Goal: Task Accomplishment & Management: Complete application form

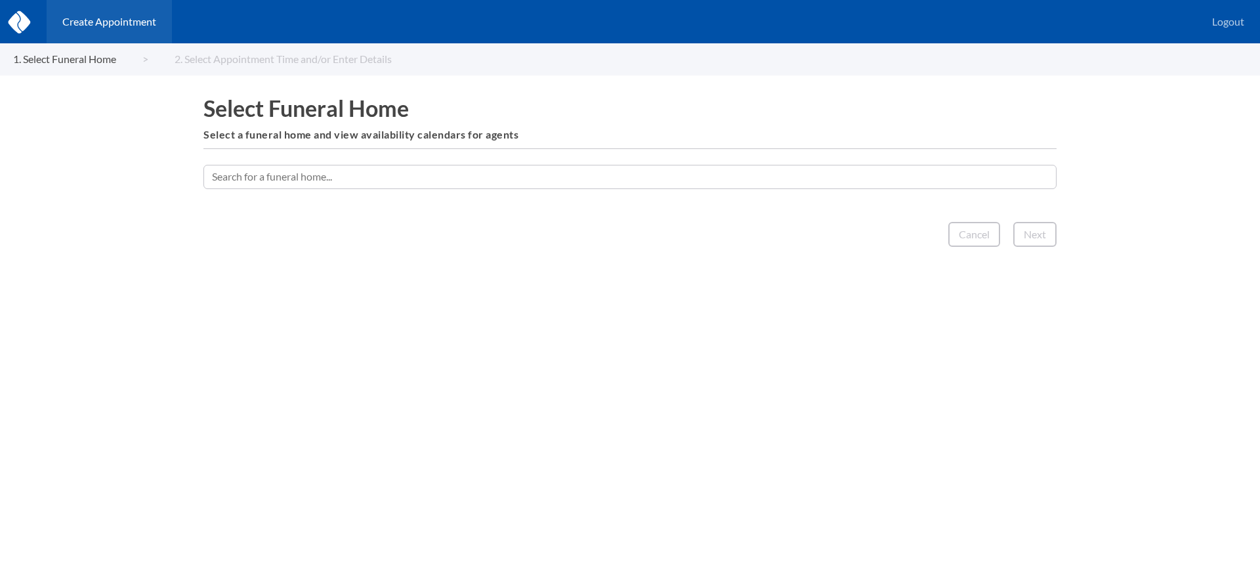
click at [589, 184] on input "text" at bounding box center [629, 177] width 853 height 24
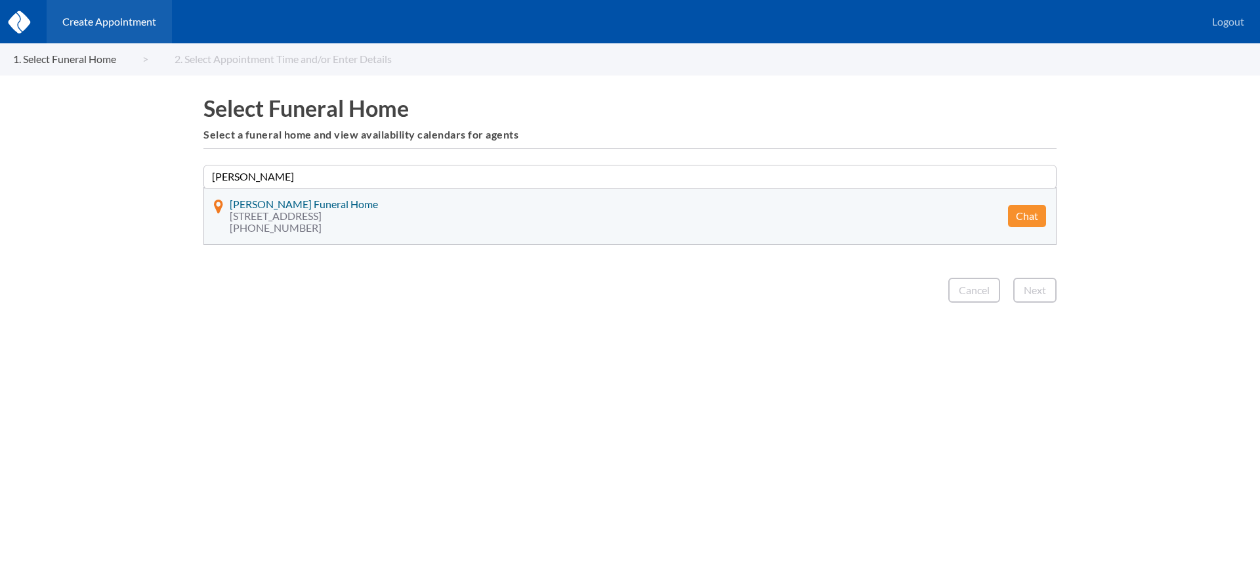
type input "tillman"
click at [1022, 214] on button "Chat" at bounding box center [1027, 216] width 38 height 22
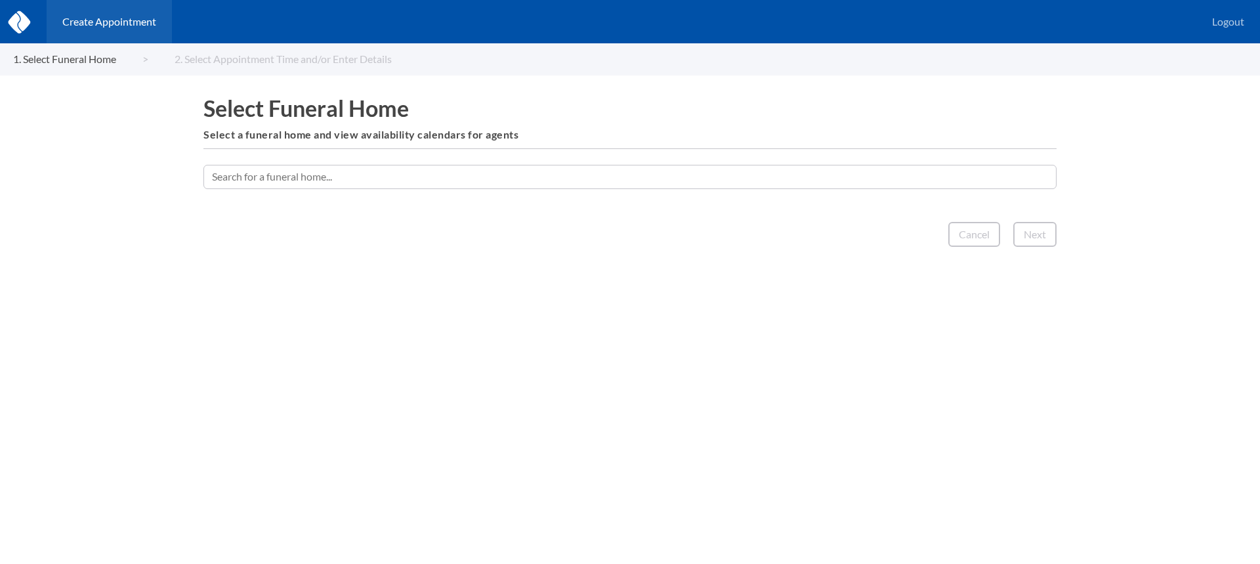
click at [524, 181] on input "text" at bounding box center [629, 177] width 853 height 24
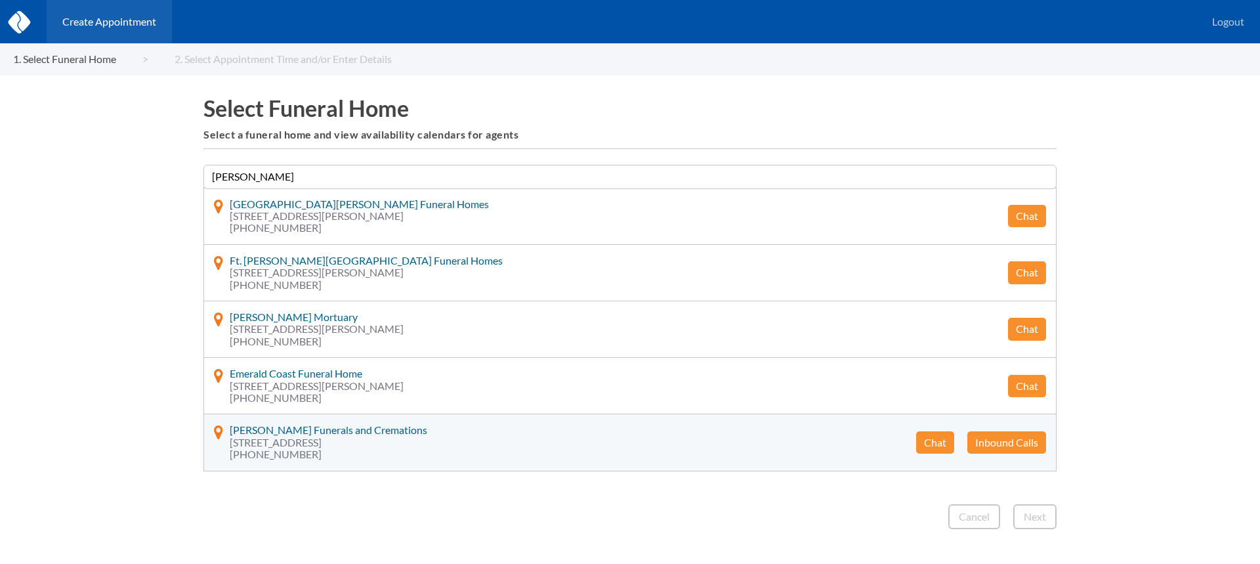
type input "[PERSON_NAME]"
click at [933, 448] on button "Chat" at bounding box center [935, 442] width 38 height 22
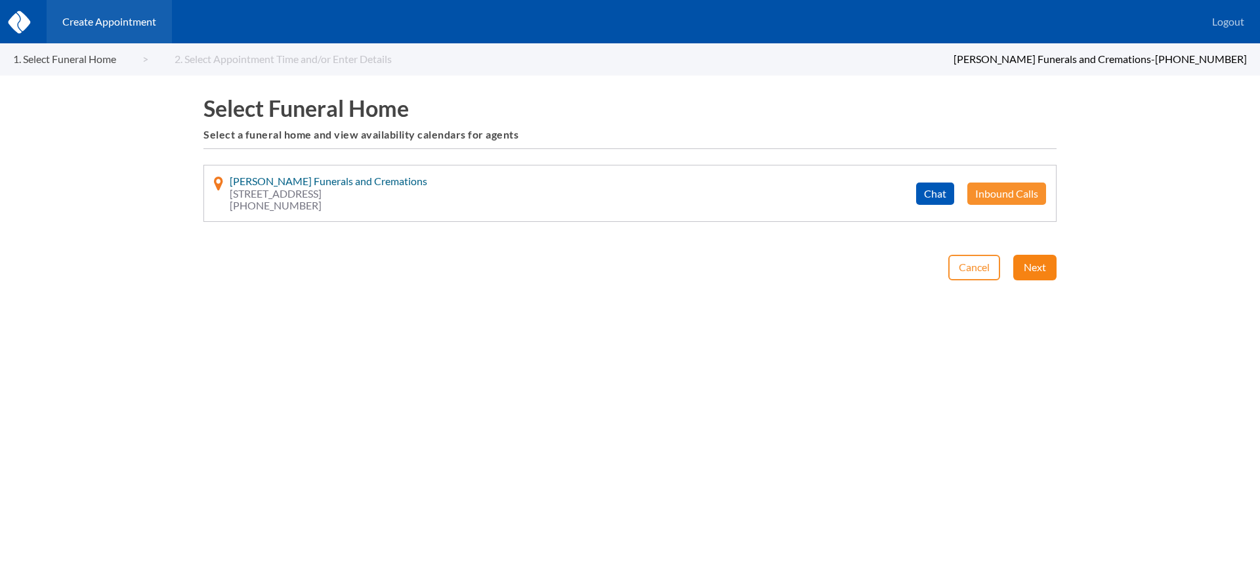
click at [1031, 260] on button "Next" at bounding box center [1034, 267] width 43 height 25
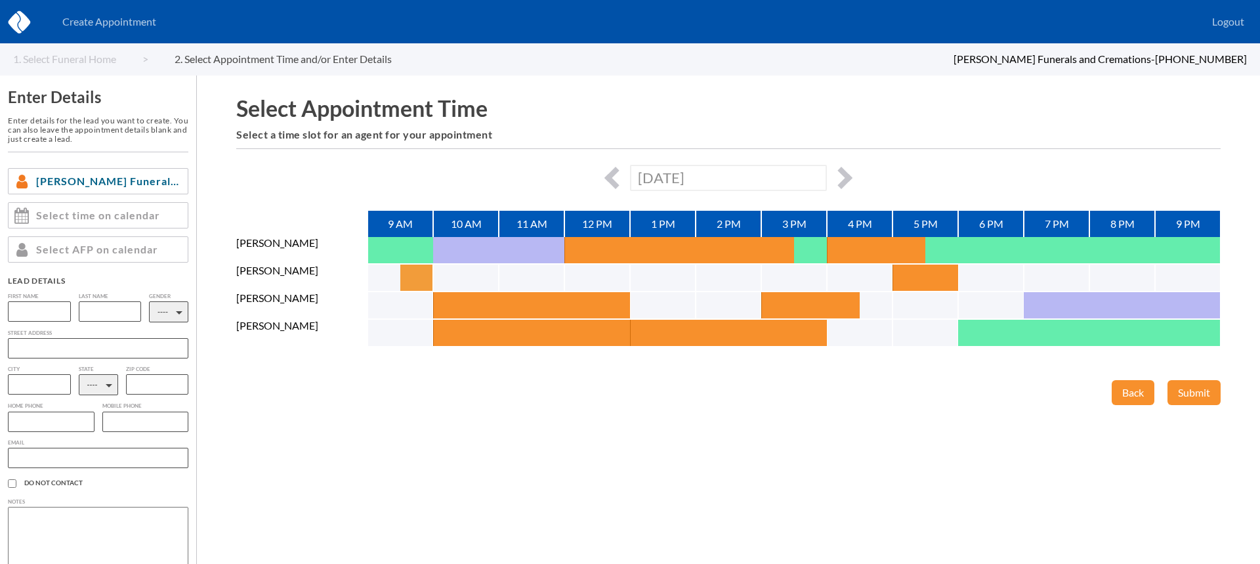
click at [402, 284] on button "button" at bounding box center [416, 277] width 33 height 26
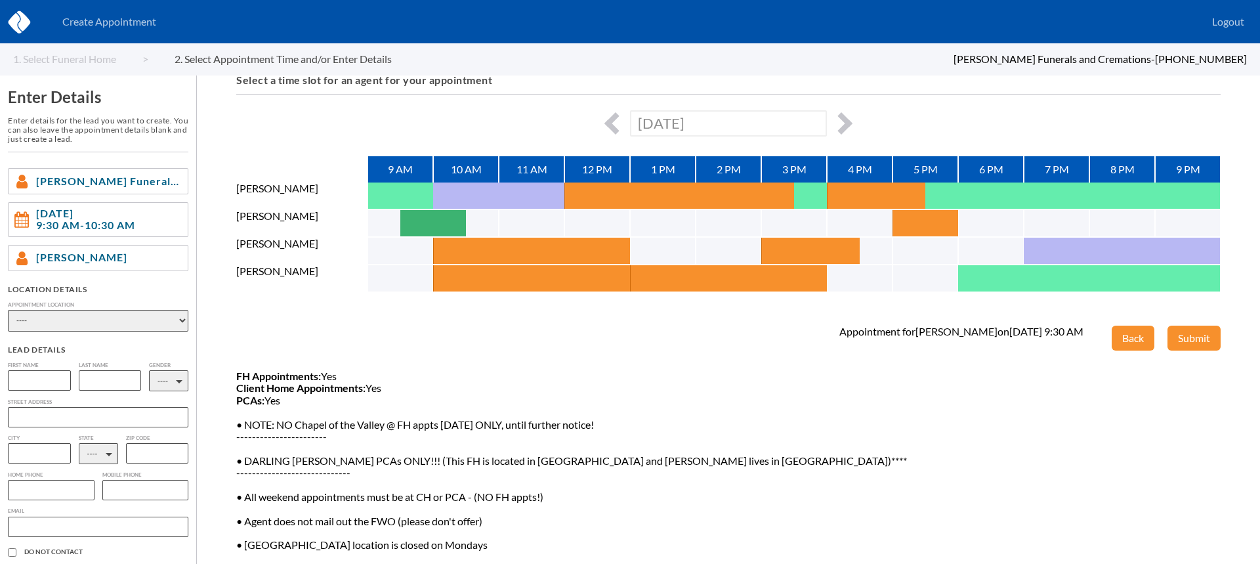
scroll to position [49, 0]
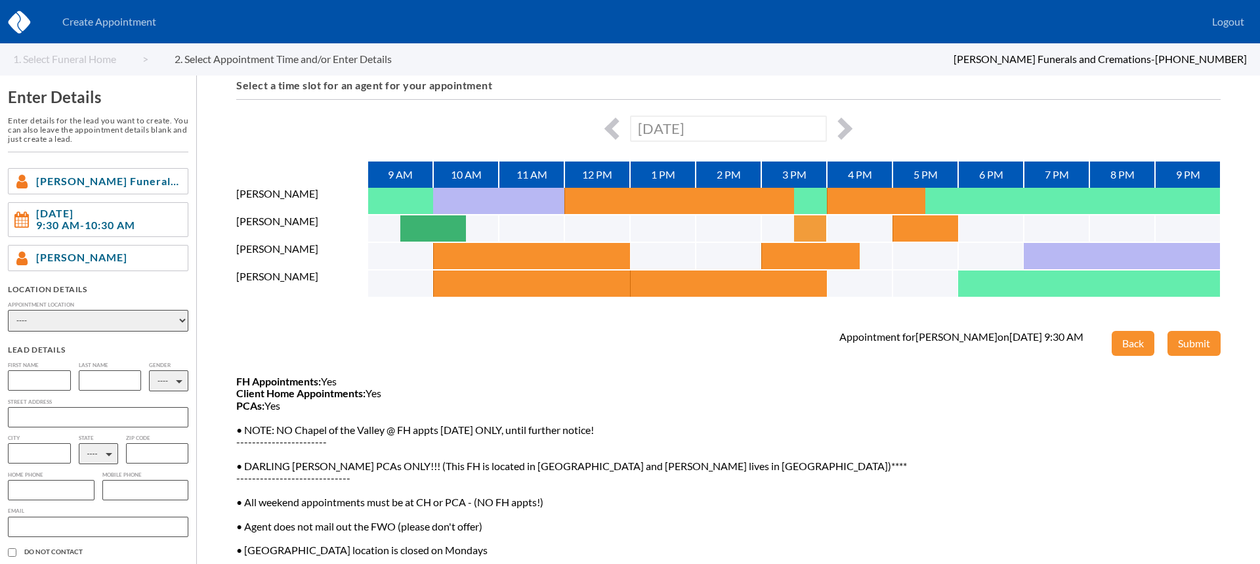
click at [814, 229] on button "button" at bounding box center [810, 228] width 33 height 26
click at [853, 225] on button "button" at bounding box center [843, 228] width 33 height 26
click at [805, 226] on button "button" at bounding box center [810, 228] width 33 height 26
click at [844, 122] on button "button" at bounding box center [841, 128] width 22 height 22
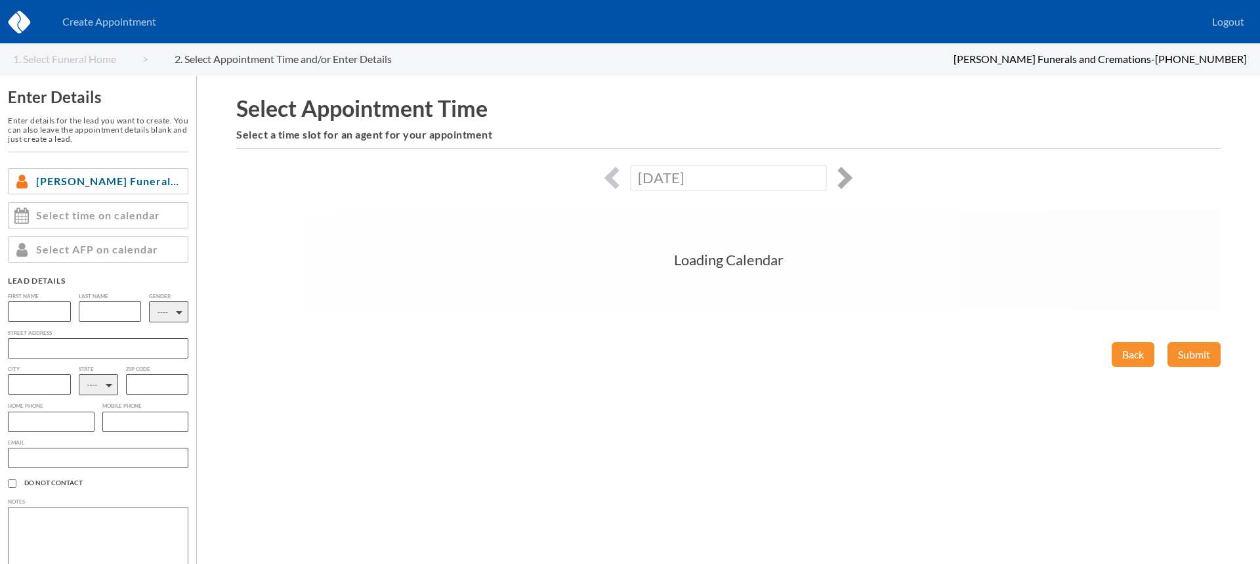
scroll to position [0, 0]
click at [844, 122] on div "Select Appointment Time Select a time slot for an agent for your appointment [D…" at bounding box center [728, 319] width 1063 height 488
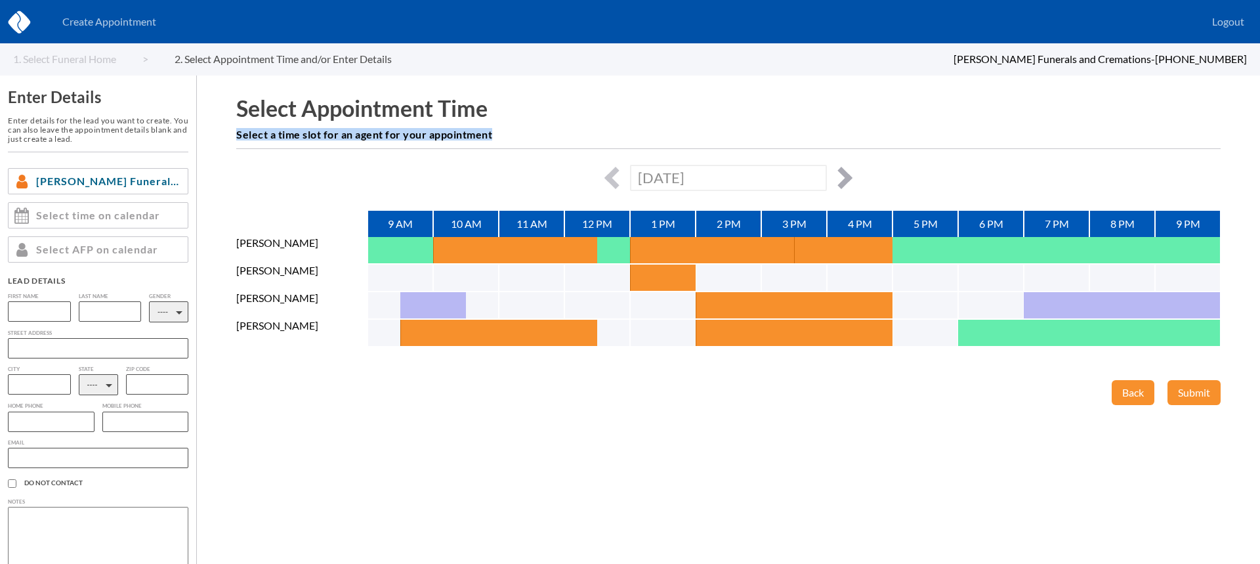
click at [844, 122] on div "Select Appointment Time Select a time slot for an agent for your appointment [D…" at bounding box center [728, 319] width 1063 height 488
click at [840, 169] on button "button" at bounding box center [841, 178] width 22 height 22
type input "[DATE]"
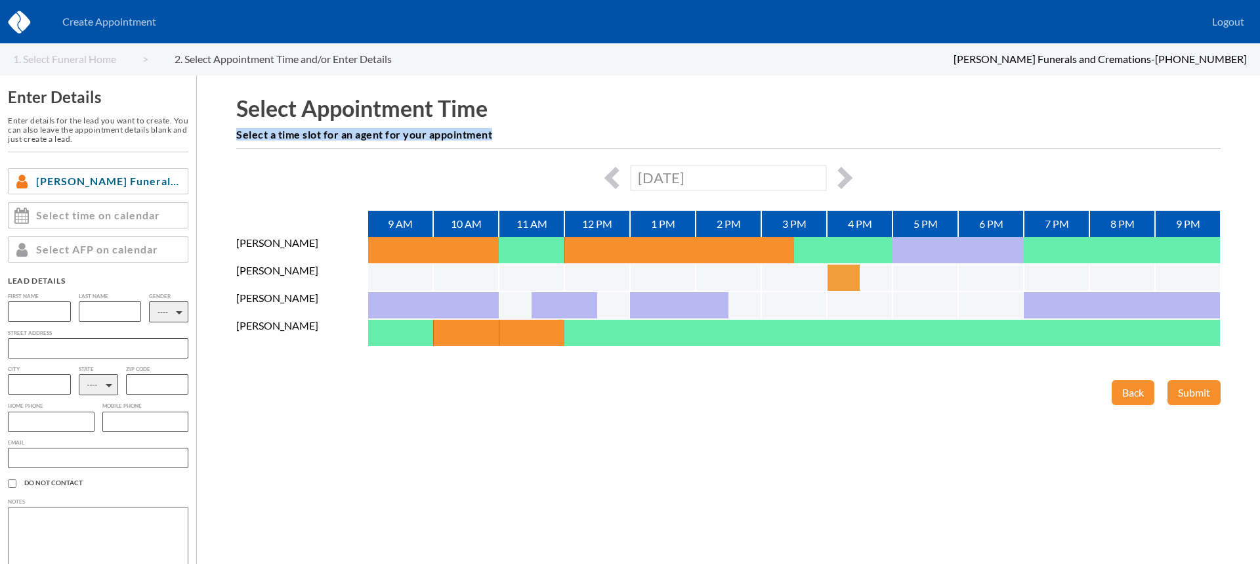
click at [847, 277] on button "button" at bounding box center [843, 277] width 33 height 26
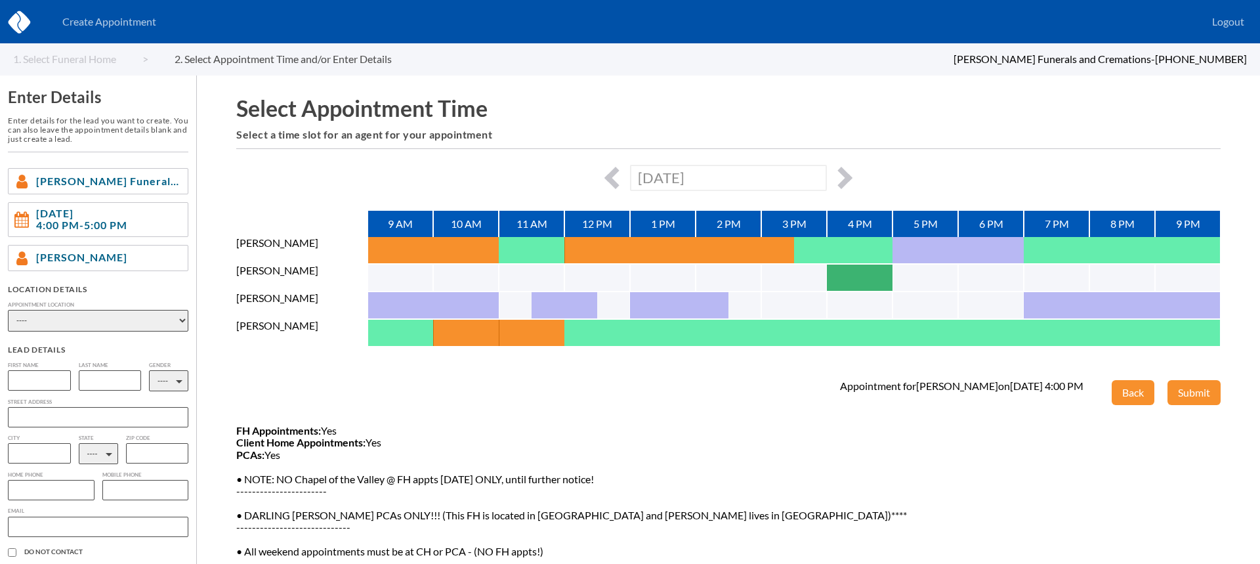
click at [803, 64] on div "[PERSON_NAME] Funerals and Cremations - [PHONE_NUMBER]" at bounding box center [845, 59] width 803 height 12
click at [45, 318] on select "---- Phone Consultation Waltons Funerals and Cremations - [PERSON_NAME] and [PE…" at bounding box center [98, 321] width 180 height 22
select select "client_home"
click at [8, 310] on select "---- Phone Consultation Waltons Funerals and Cremations - [PERSON_NAME] and [PE…" at bounding box center [98, 321] width 180 height 22
click at [41, 382] on input "text" at bounding box center [39, 380] width 63 height 20
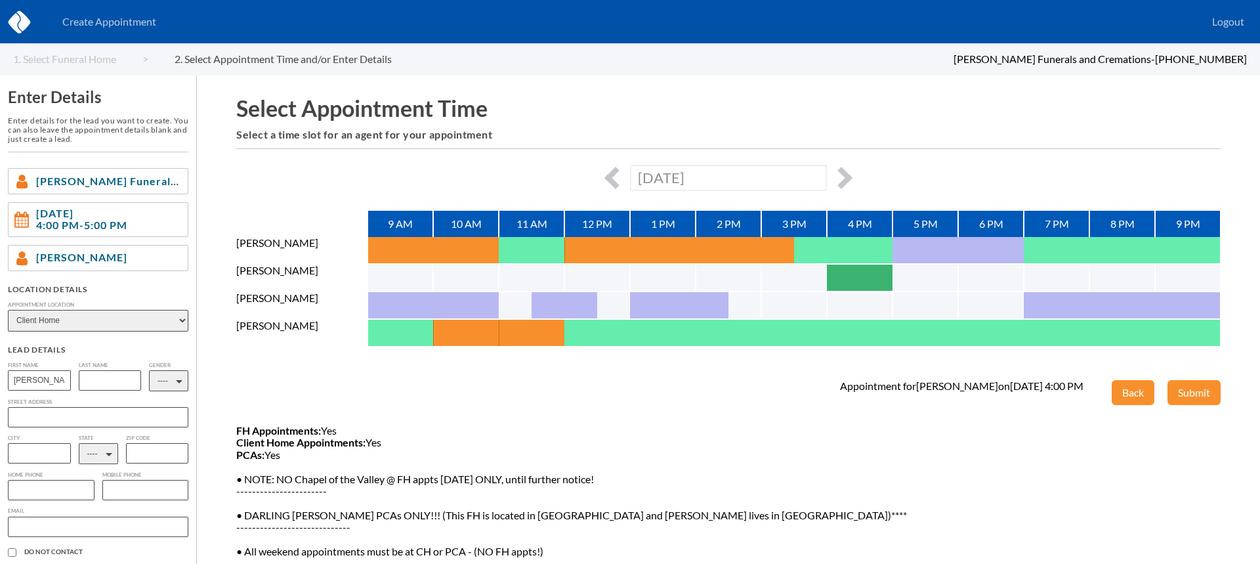
type input "[PERSON_NAME]"
click at [104, 379] on input "text" at bounding box center [110, 380] width 63 height 20
type input "[PERSON_NAME]"
click at [161, 387] on select "---- M F" at bounding box center [168, 380] width 39 height 21
select select "2"
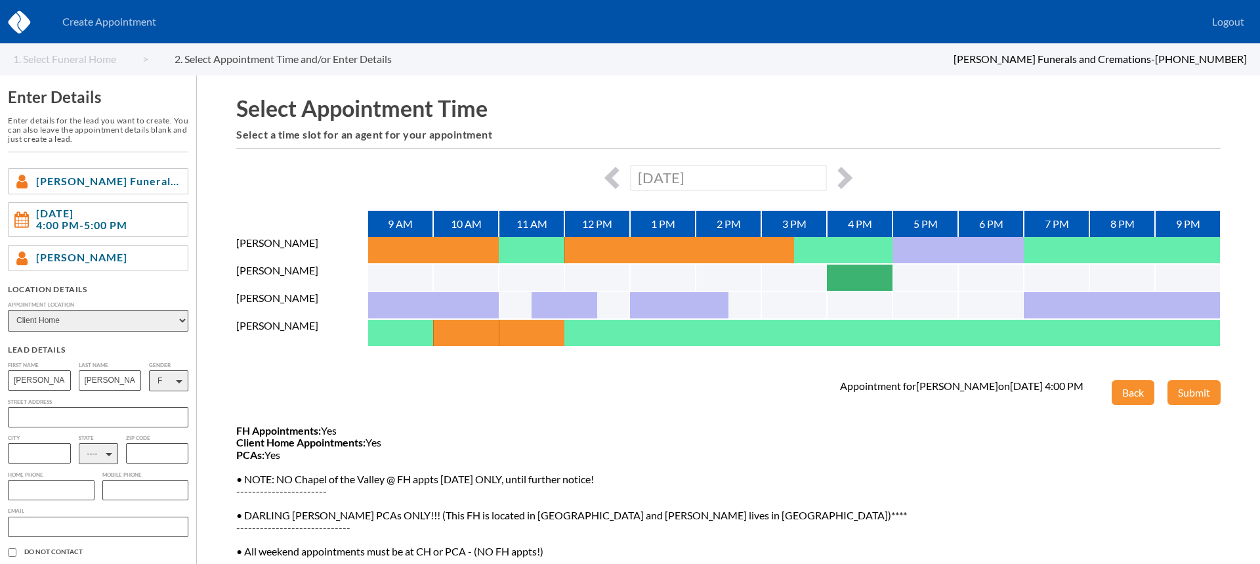
click at [149, 370] on select "---- M F" at bounding box center [168, 380] width 39 height 21
click at [41, 489] on input "text" at bounding box center [51, 490] width 87 height 20
paste input "[PHONE_NUMBER]"
type input "[PHONE_NUMBER]"
click at [98, 457] on select "---- AL AK AZ AR CA CO [GEOGRAPHIC_DATA] DE DC [GEOGRAPHIC_DATA] [GEOGRAPHIC_DA…" at bounding box center [98, 453] width 39 height 21
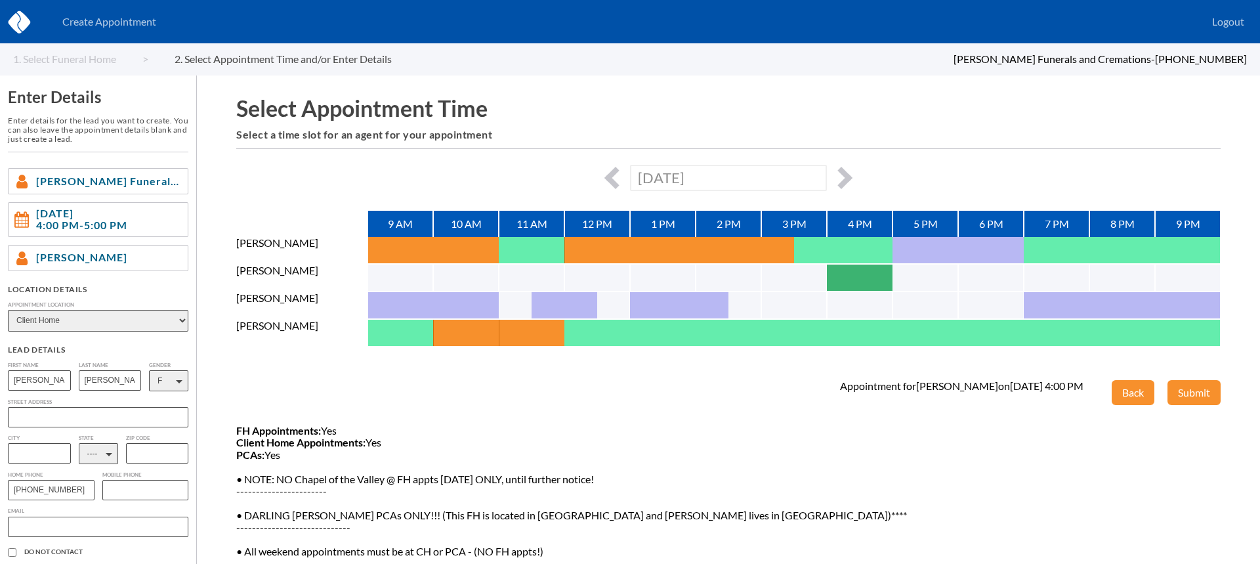
select select "NV"
click at [79, 445] on select "---- AL AK AZ AR CA CO [GEOGRAPHIC_DATA] DE DC [GEOGRAPHIC_DATA] [GEOGRAPHIC_DA…" at bounding box center [98, 453] width 39 height 21
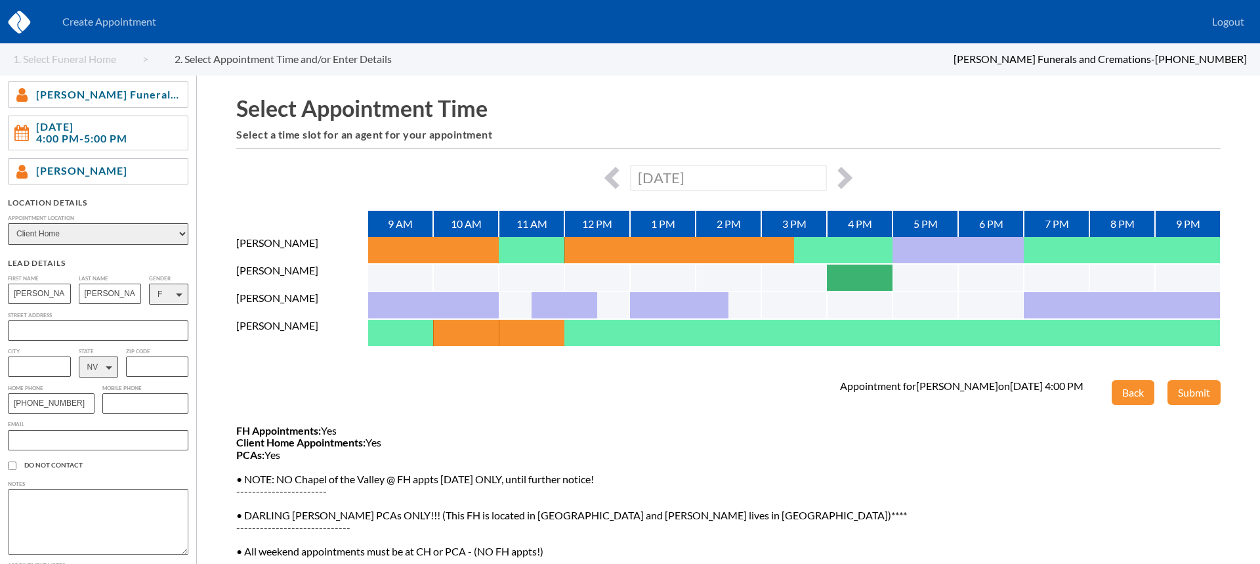
scroll to position [96, 0]
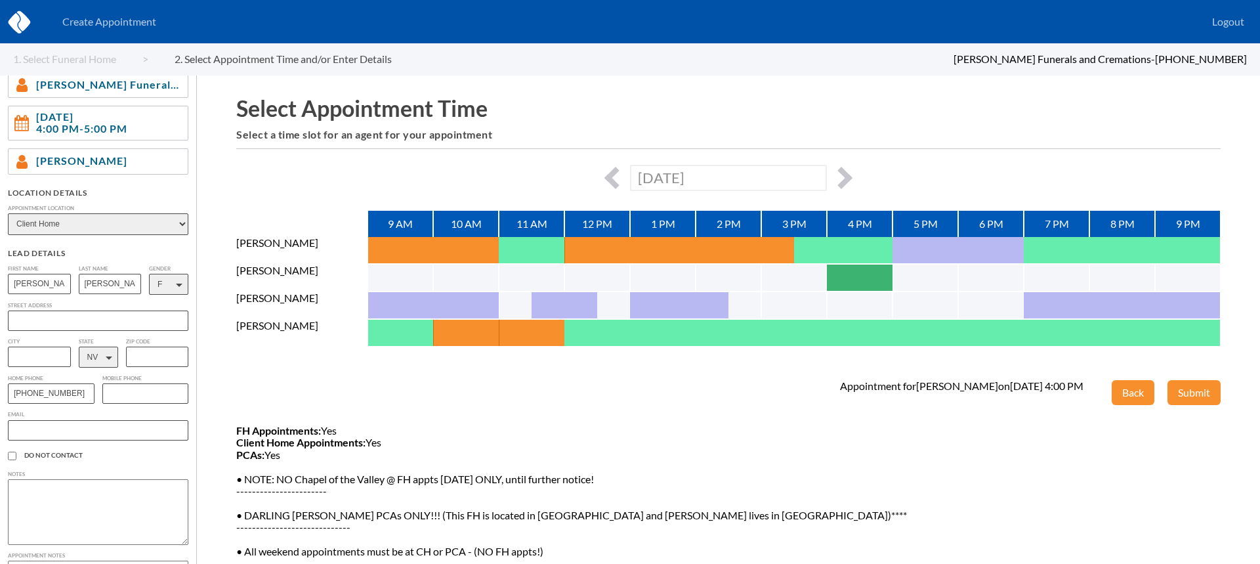
click at [141, 432] on input "text" at bounding box center [98, 430] width 180 height 20
paste input "[EMAIL_ADDRESS][DOMAIN_NAME]"
type input "[EMAIL_ADDRESS][DOMAIN_NAME]"
click at [52, 322] on input "text" at bounding box center [98, 320] width 180 height 20
paste input "[EMAIL_ADDRESS][DOMAIN_NAME]"
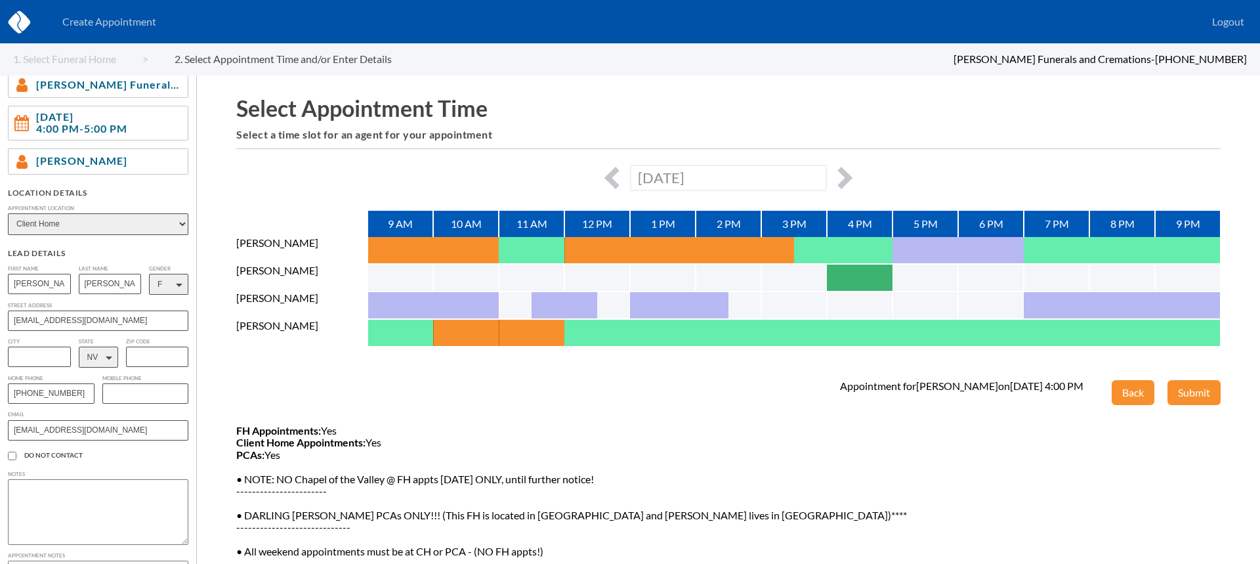
type input "[EMAIL_ADDRESS][DOMAIN_NAME]"
click at [39, 358] on input "text" at bounding box center [39, 357] width 63 height 20
type input "Reno"
click at [156, 359] on input "text" at bounding box center [157, 357] width 63 height 20
paste input "89521"
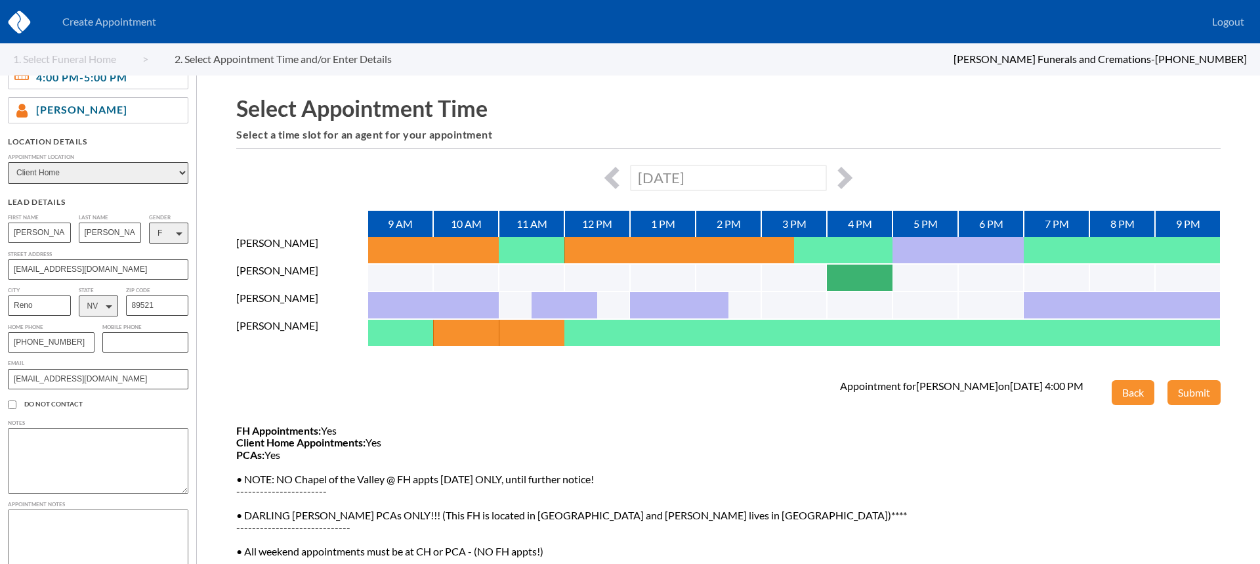
scroll to position [175, 0]
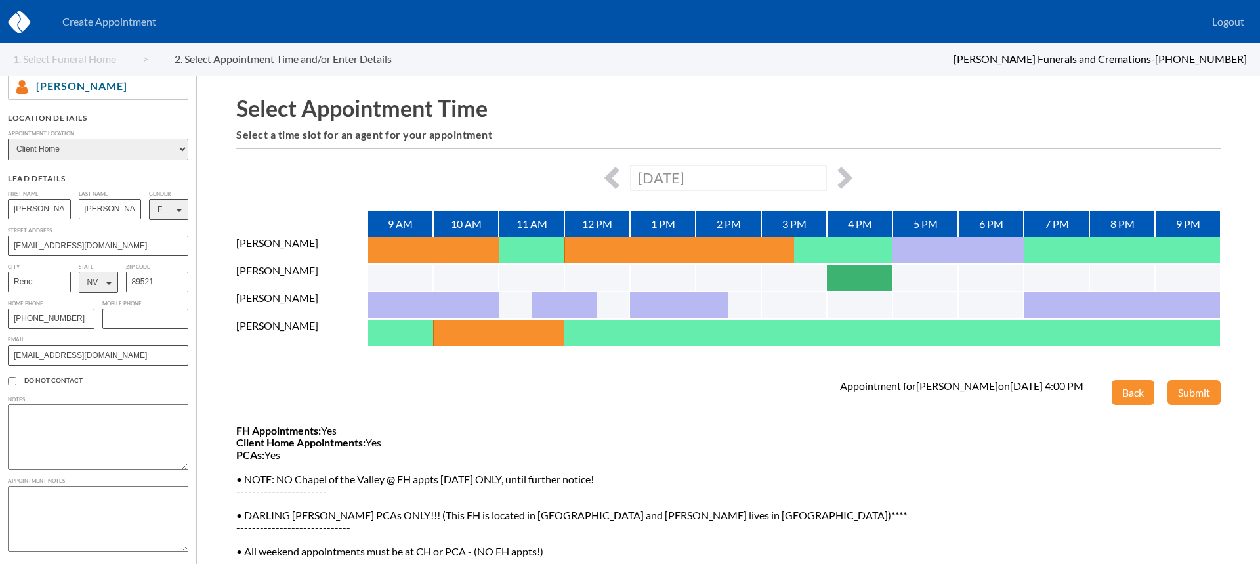
type input "89521"
click at [110, 499] on textarea at bounding box center [98, 519] width 180 height 66
type textarea "They are wanting to plan their cremations ahead of time so no one else will hav…"
click at [1200, 391] on button "Submit" at bounding box center [1194, 392] width 53 height 25
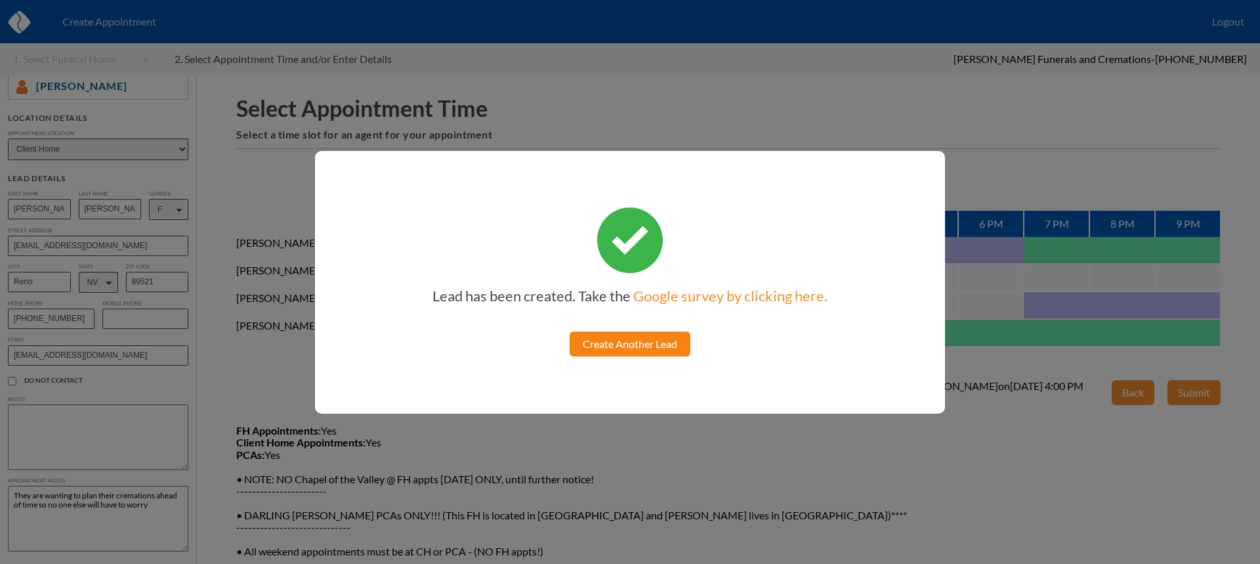
click at [604, 338] on link "Create Another Lead" at bounding box center [630, 343] width 121 height 25
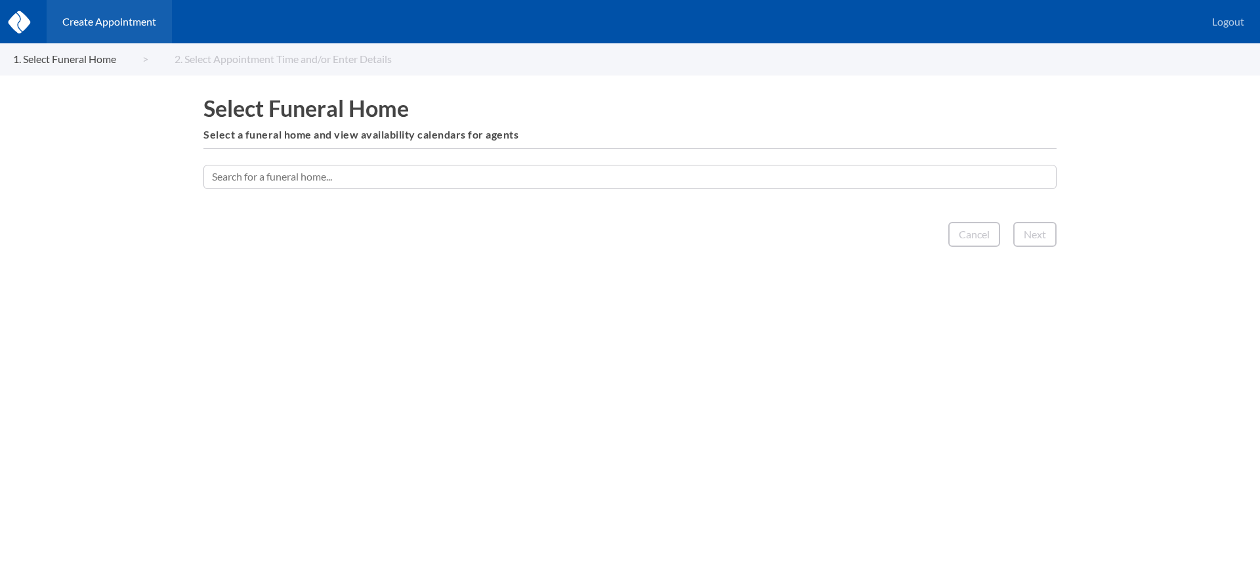
click at [663, 175] on input "text" at bounding box center [629, 177] width 853 height 24
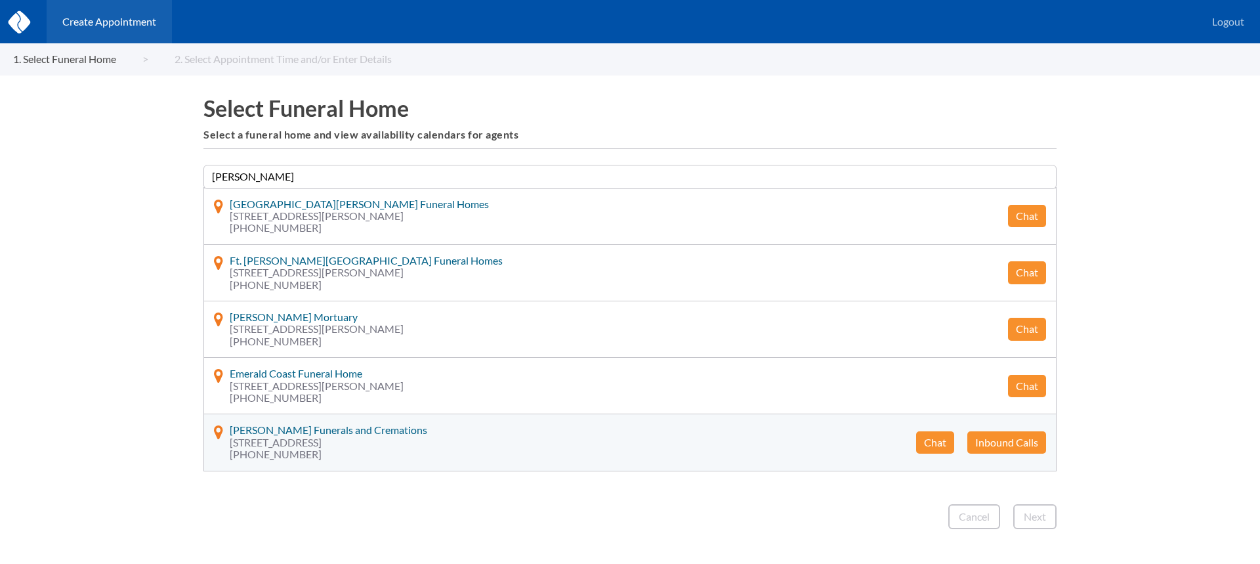
type input "[PERSON_NAME]"
click at [942, 434] on button "Chat" at bounding box center [935, 442] width 38 height 22
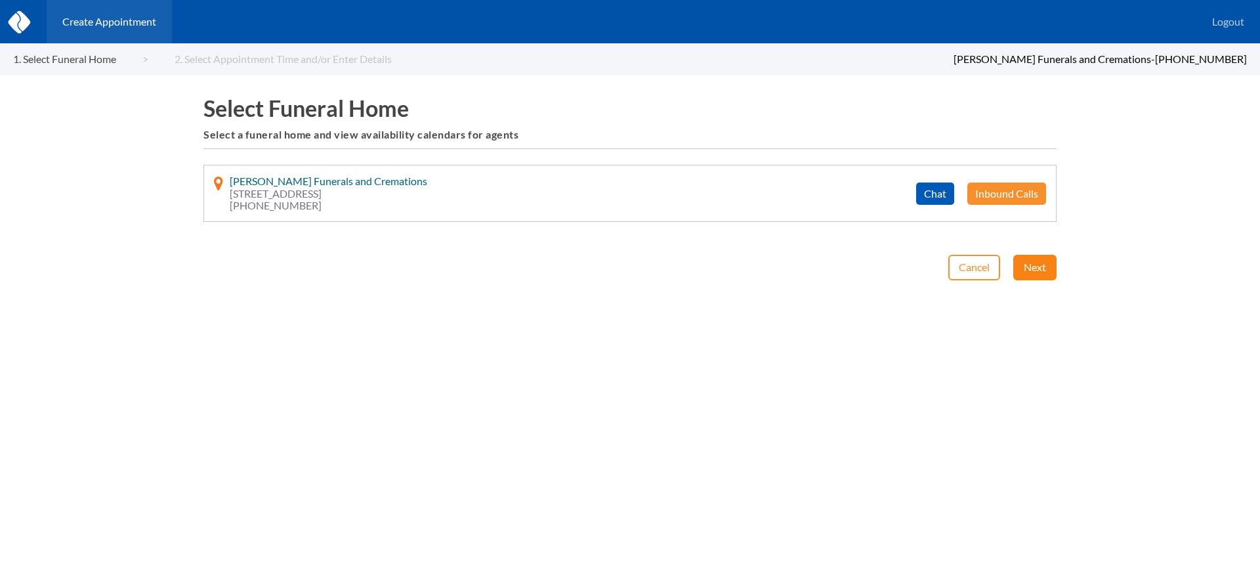
click at [1036, 258] on button "Next" at bounding box center [1034, 267] width 43 height 25
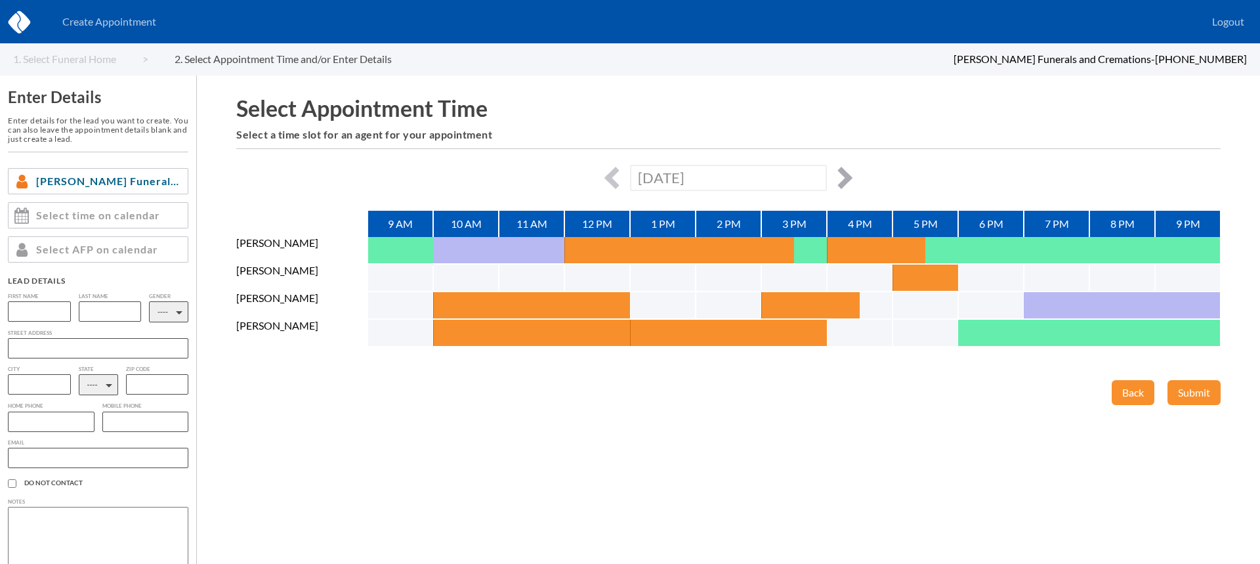
click at [845, 174] on button "button" at bounding box center [841, 178] width 22 height 22
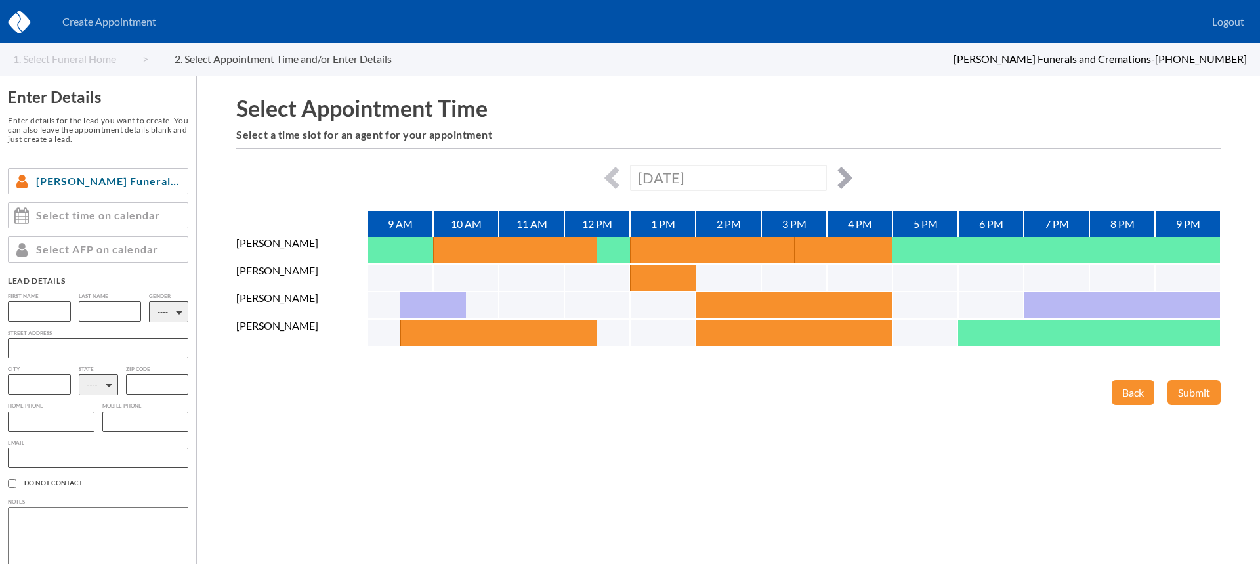
click at [841, 177] on button "button" at bounding box center [841, 178] width 22 height 22
type input "[DATE]"
